Goal: Task Accomplishment & Management: Manage account settings

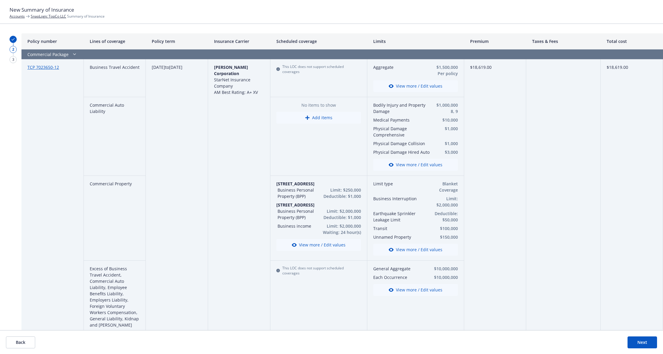
click at [405, 163] on button "View more / Edit values" at bounding box center [415, 165] width 85 height 12
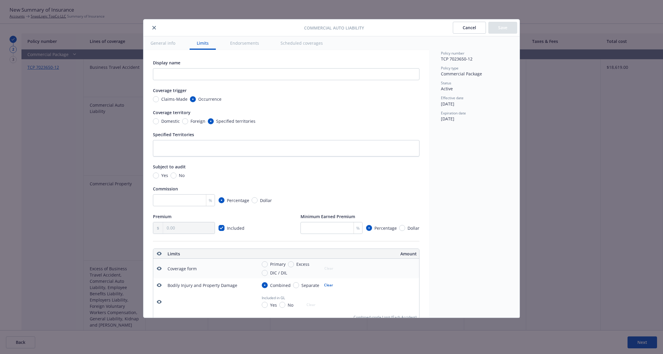
scroll to position [199, 0]
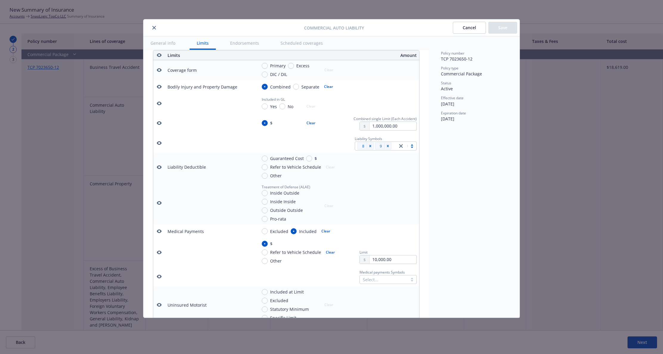
click at [158, 233] on icon "button" at bounding box center [159, 232] width 5 height 4
click at [496, 31] on button "Save" at bounding box center [502, 28] width 29 height 12
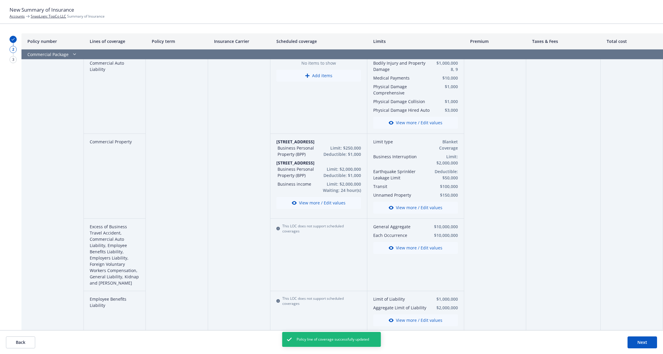
scroll to position [62, 0]
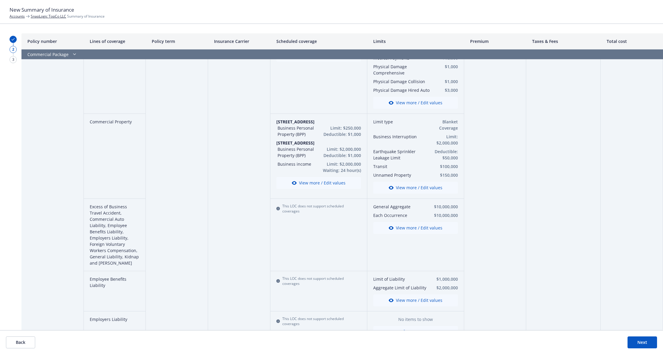
click at [418, 227] on button "View more / Edit values" at bounding box center [415, 228] width 85 height 12
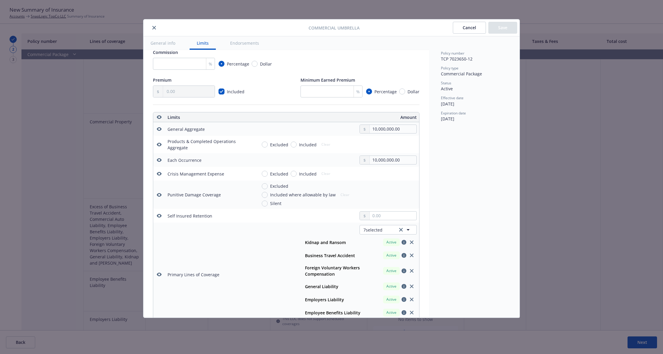
scroll to position [166, 0]
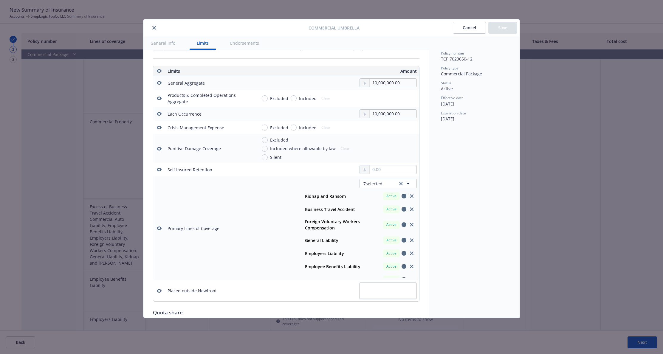
type textarea "x"
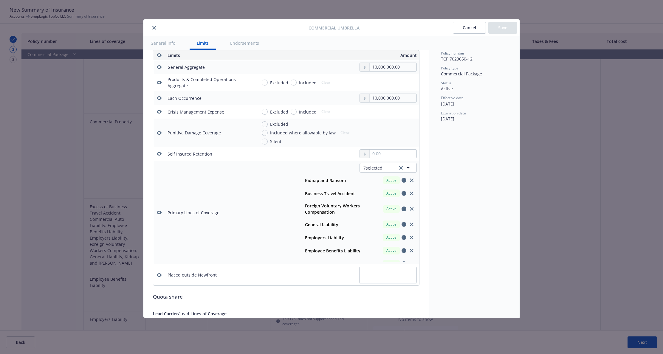
scroll to position [7, 0]
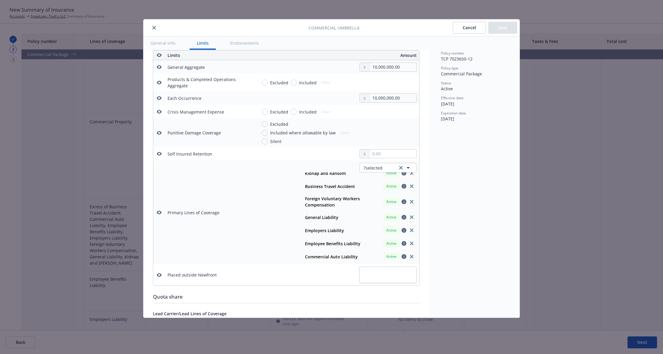
click at [153, 25] on button "close" at bounding box center [154, 27] width 7 height 7
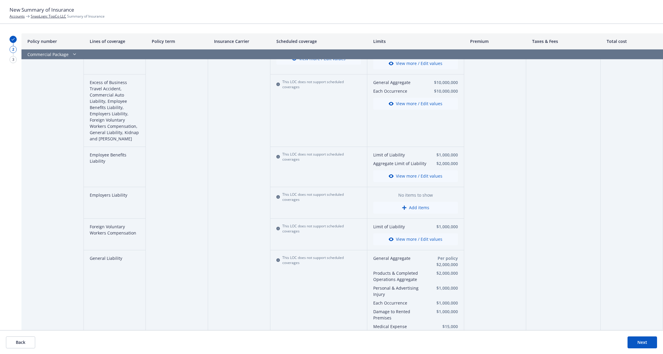
scroll to position [248, 0]
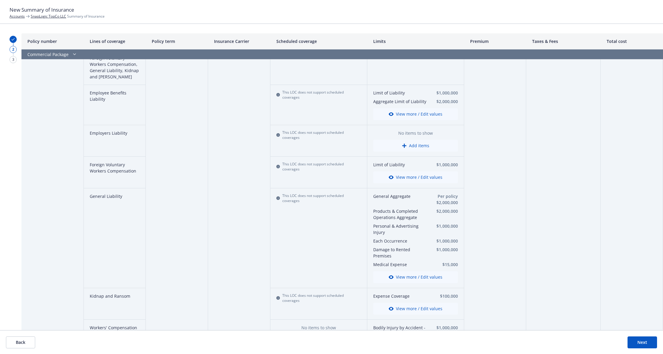
click at [397, 140] on button "Add items" at bounding box center [415, 146] width 85 height 12
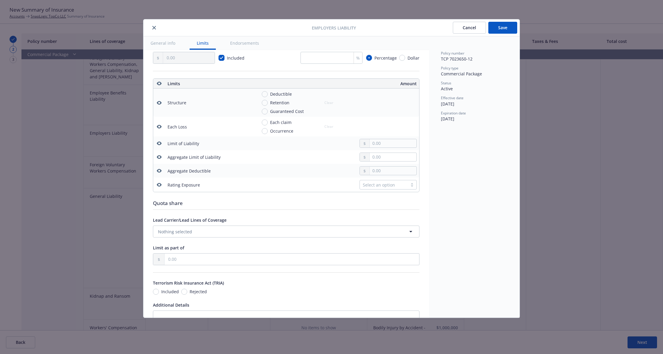
scroll to position [186, 0]
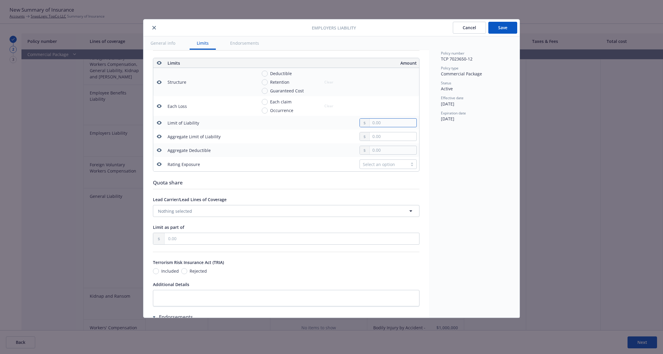
click at [380, 121] on input "text" at bounding box center [393, 123] width 47 height 8
click at [384, 121] on input "text" at bounding box center [393, 123] width 47 height 8
paste input "1,000,000.00"
type input "1,000,000.00"
paste input "1,000,000.00"
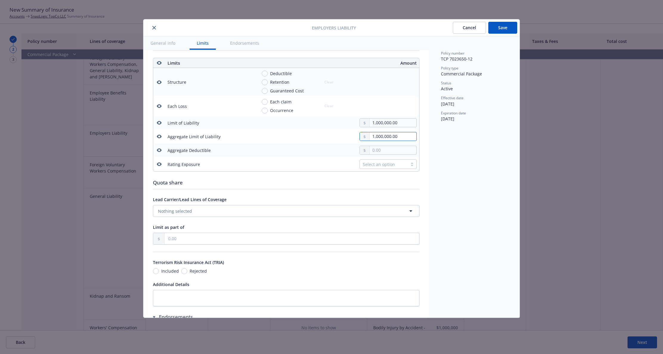
type input "1,000,000.00"
paste input "1,000,000.00"
type input "1,000,000.00"
click at [459, 195] on div "Policy number TCP 7023650-12 Policy type Commercial Package Status Active Effec…" at bounding box center [474, 176] width 91 height 281
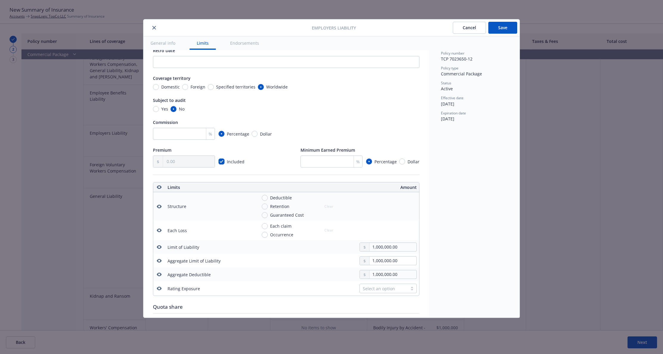
scroll to position [0, 0]
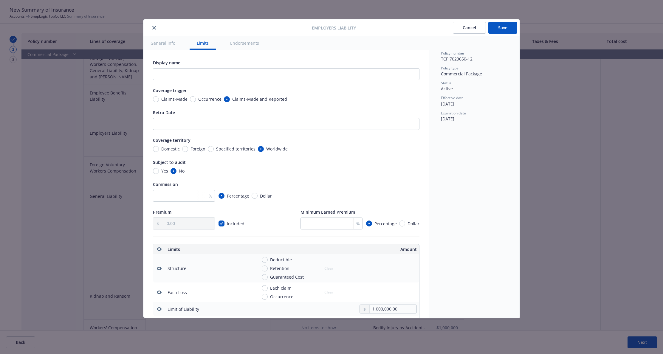
click at [277, 80] on div "Display name Coverage trigger Claims-Made Occurrence Claims-Made and Reported R…" at bounding box center [286, 145] width 266 height 170
click at [276, 77] on input "text" at bounding box center [286, 74] width 266 height 12
type input "Foreign Contingent"
click at [502, 27] on button "Save" at bounding box center [502, 28] width 29 height 12
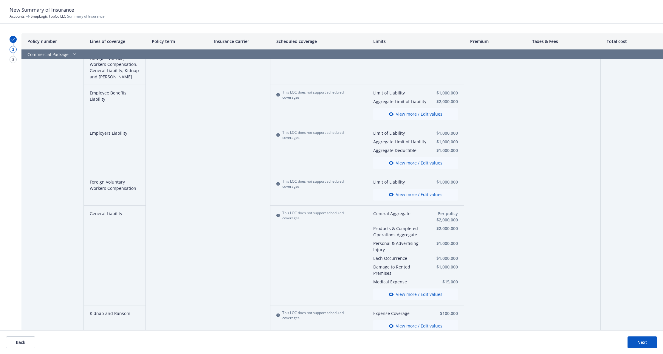
click at [411, 157] on button "View more / Edit values" at bounding box center [415, 163] width 85 height 12
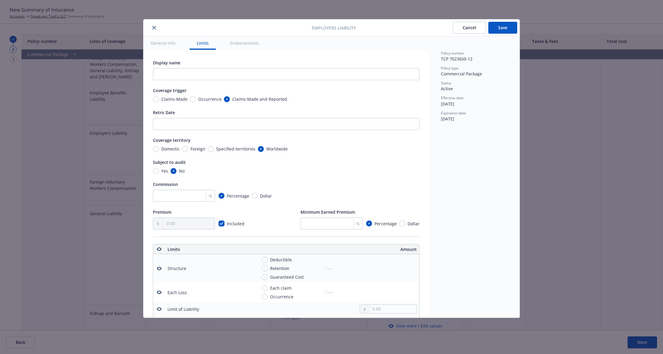
scroll to position [194, 0]
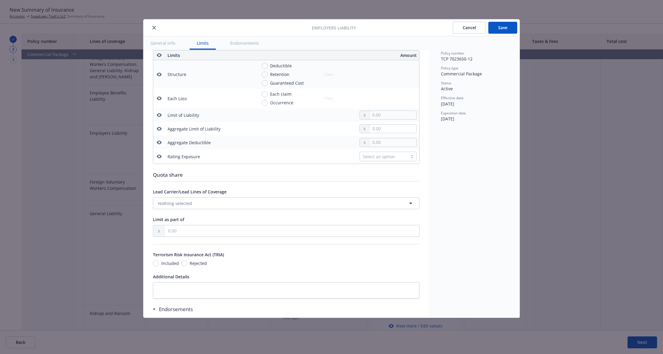
type input "Foreign Contingent"
type input "1,000,000.00"
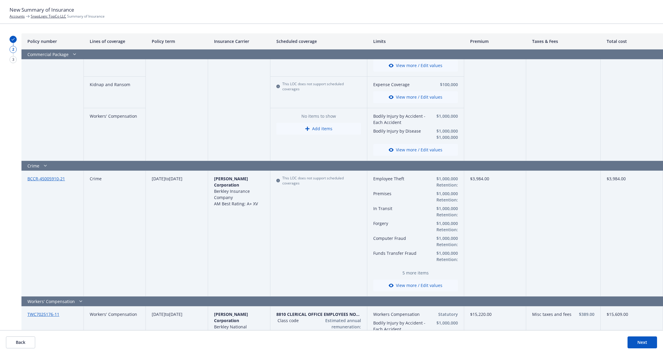
scroll to position [435, 0]
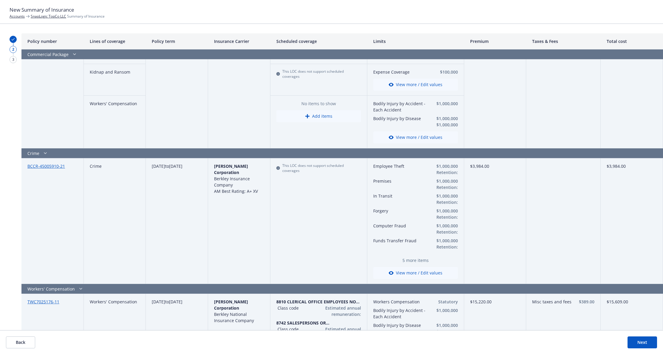
click at [428, 267] on button "View more / Edit values" at bounding box center [415, 273] width 85 height 12
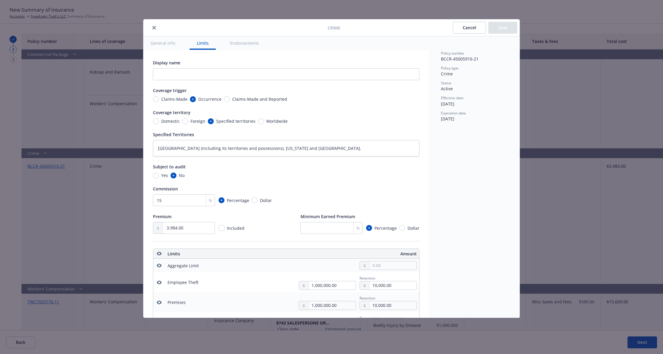
scroll to position [199, 0]
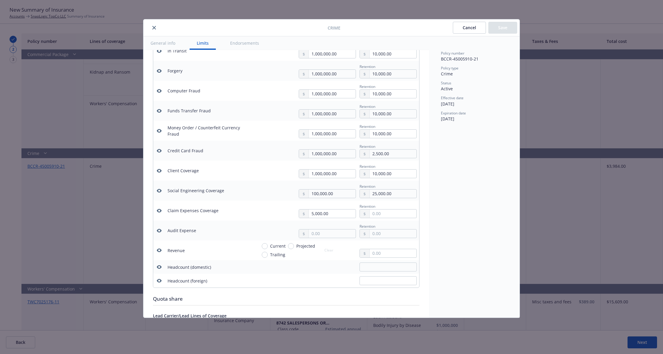
type textarea "x"
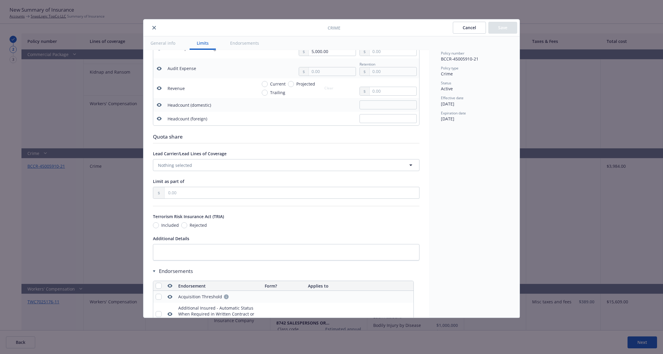
scroll to position [447, 0]
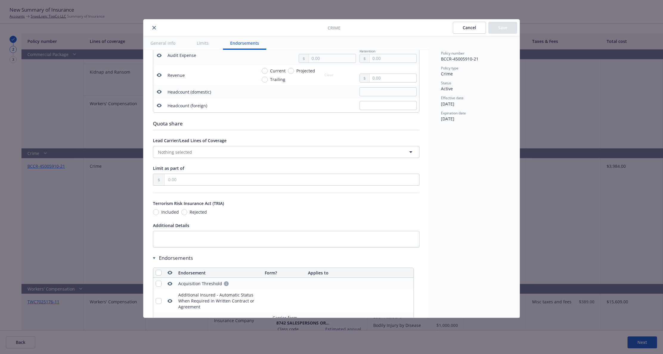
click at [151, 25] on div at bounding box center [237, 27] width 182 height 7
click at [151, 25] on button "close" at bounding box center [154, 27] width 7 height 7
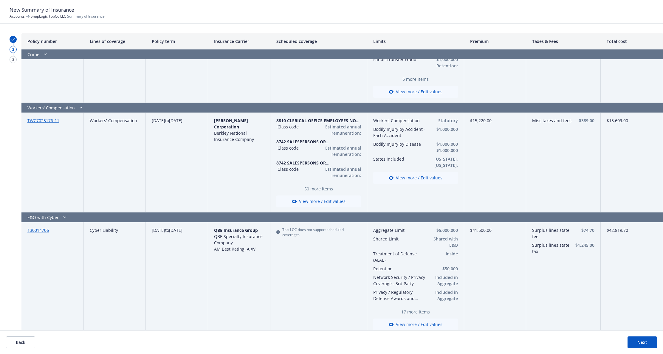
scroll to position [621, 0]
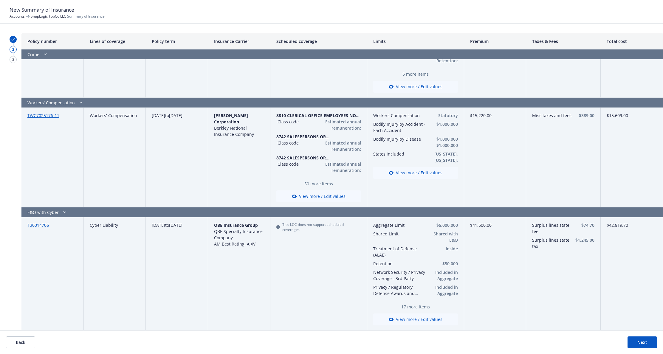
click at [510, 277] on div "$41,500.00" at bounding box center [495, 305] width 62 height 177
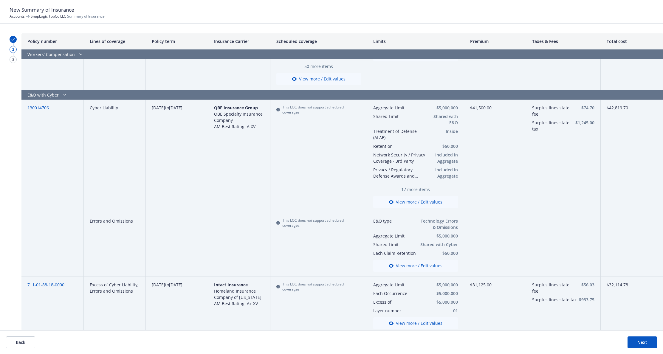
scroll to position [745, 0]
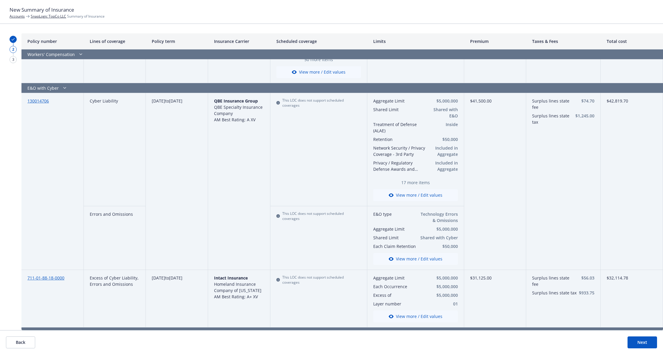
click at [421, 191] on button "View more / Edit values" at bounding box center [415, 195] width 85 height 12
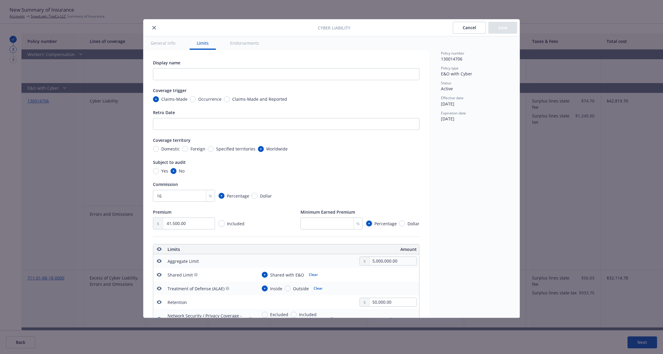
scroll to position [194, 0]
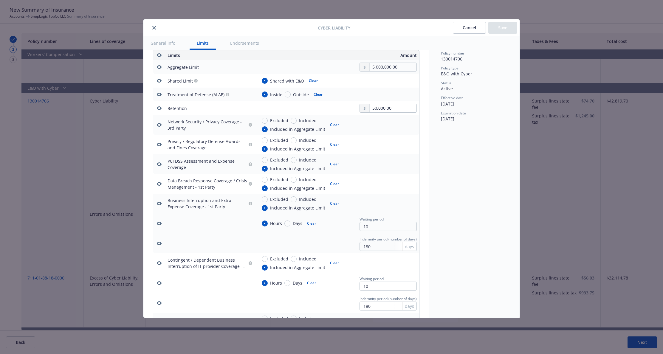
click at [153, 27] on icon "close" at bounding box center [154, 28] width 4 height 4
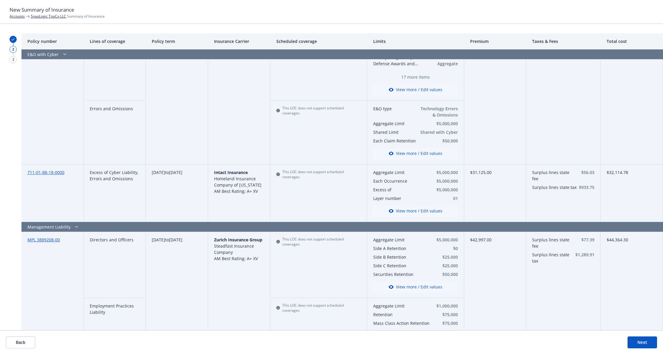
scroll to position [946, 0]
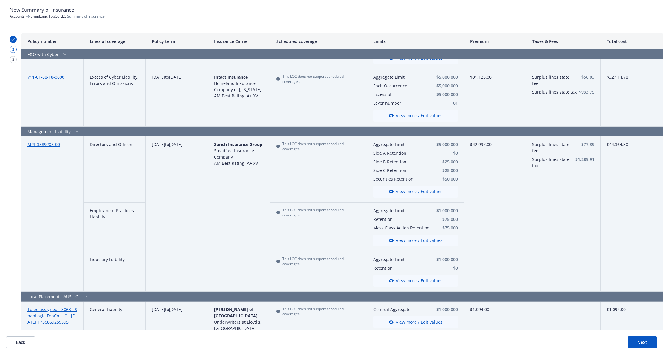
click at [643, 343] on button "Next" at bounding box center [642, 343] width 30 height 12
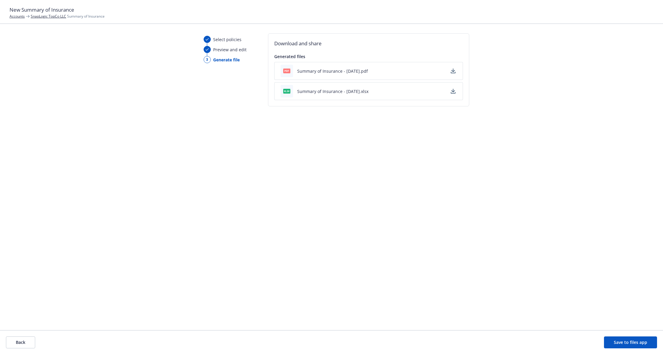
click at [362, 70] on button "Summary of Insurance - [DATE].pdf" at bounding box center [332, 71] width 71 height 6
click at [620, 341] on button "Save to files app" at bounding box center [630, 343] width 53 height 12
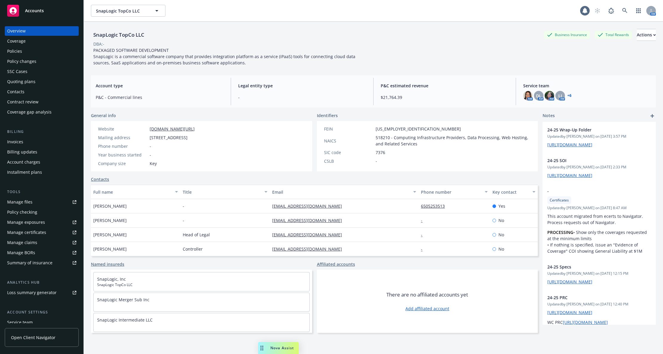
click at [45, 47] on div "Policies" at bounding box center [41, 51] width 69 height 10
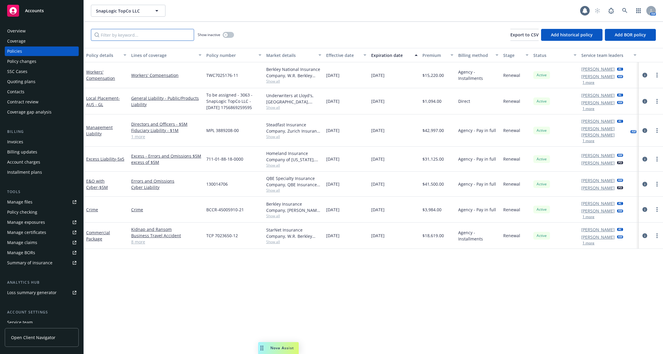
click at [118, 32] on input "Filter by keyword..." at bounding box center [142, 35] width 103 height 12
click at [94, 230] on link "Commercial Package" at bounding box center [98, 236] width 24 height 12
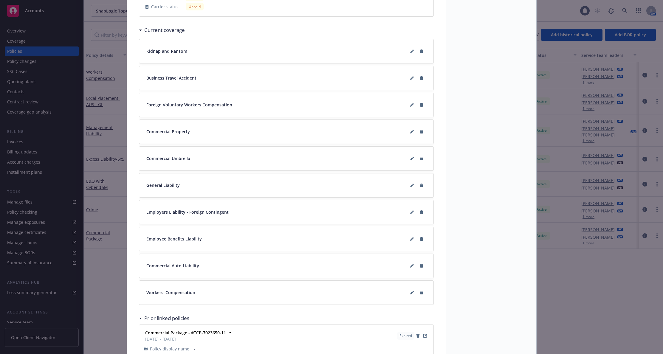
scroll to position [912, 0]
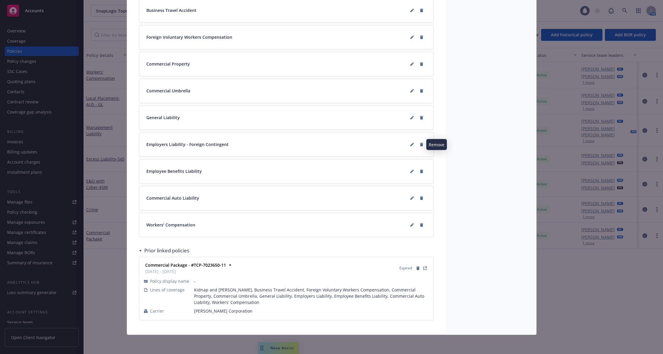
click at [420, 143] on icon at bounding box center [421, 145] width 3 height 4
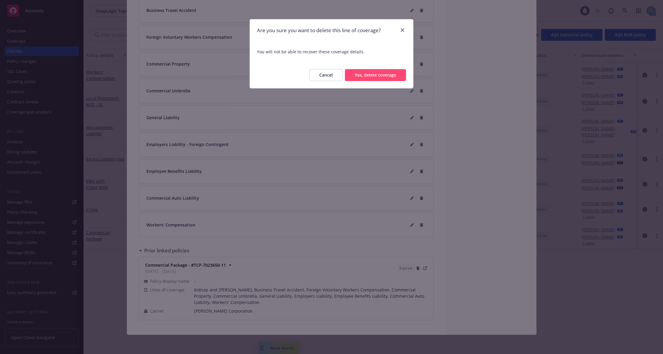
click at [375, 74] on button "Yes, delete coverage" at bounding box center [375, 75] width 61 height 12
